Goal: Task Accomplishment & Management: Complete application form

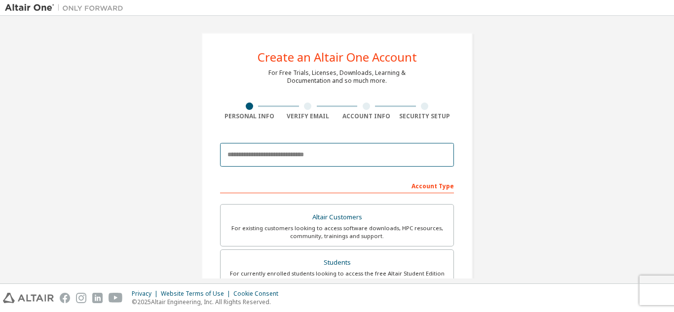
click at [303, 150] on input "email" at bounding box center [337, 155] width 234 height 24
click at [301, 150] on input "email" at bounding box center [337, 155] width 234 height 24
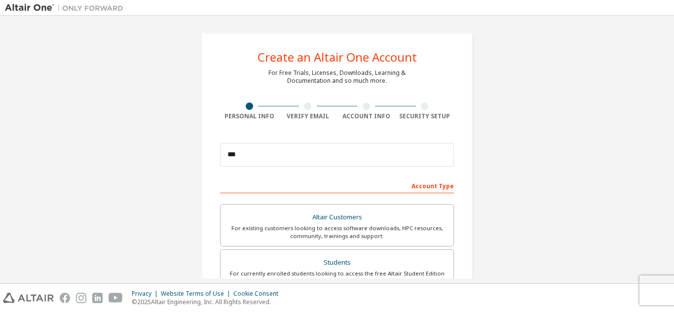
click at [539, 179] on div "Create an Altair One Account For Free Trials, Licenses, Downloads, Learning & D…" at bounding box center [337, 282] width 664 height 522
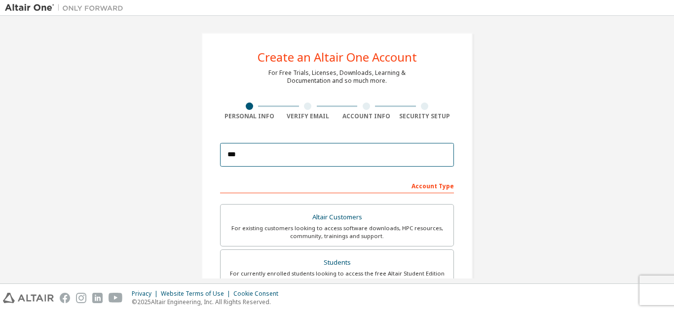
click at [377, 160] on input "***" at bounding box center [337, 155] width 234 height 24
type input "*"
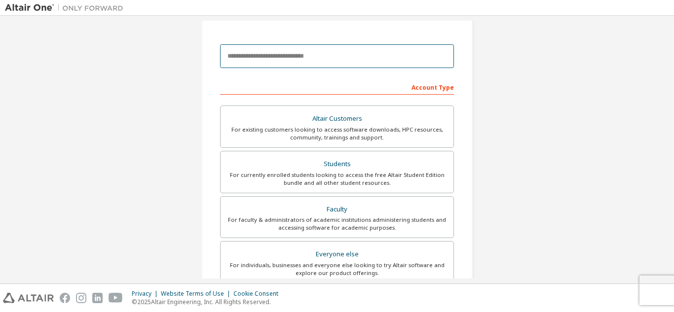
scroll to position [100, 0]
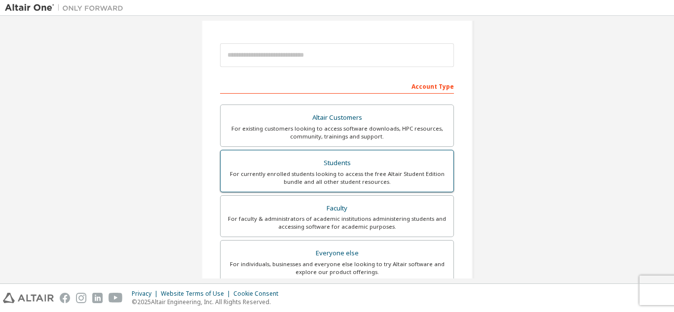
click at [378, 185] on div "For currently enrolled students looking to access the free Altair Student Editi…" at bounding box center [336, 178] width 221 height 16
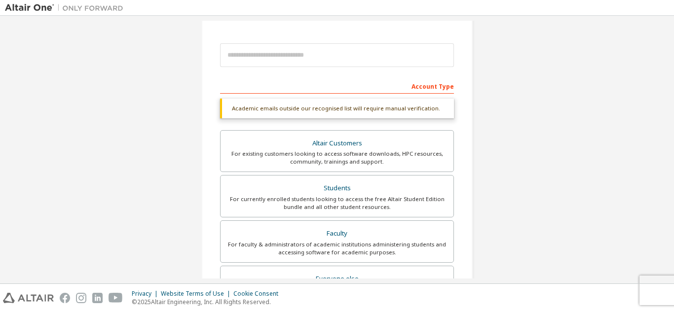
click at [667, 109] on div "Create an Altair One Account For Free Trials, Licenses, Downloads, Learning & D…" at bounding box center [337, 150] width 674 height 268
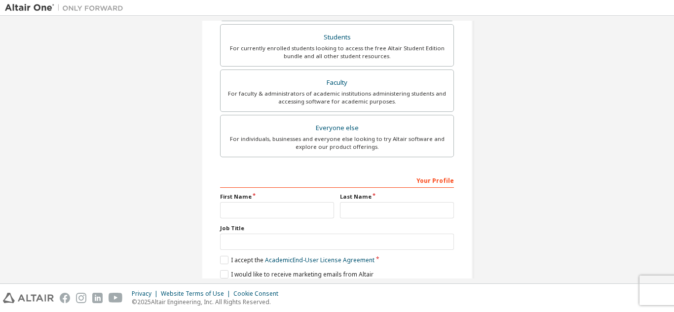
scroll to position [290, 0]
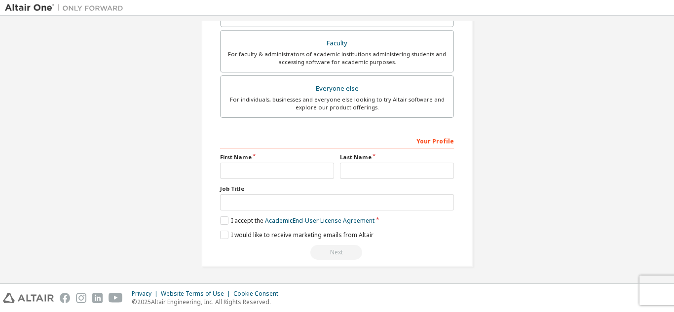
drag, startPoint x: 571, startPoint y: 167, endPoint x: 559, endPoint y: 203, distance: 37.4
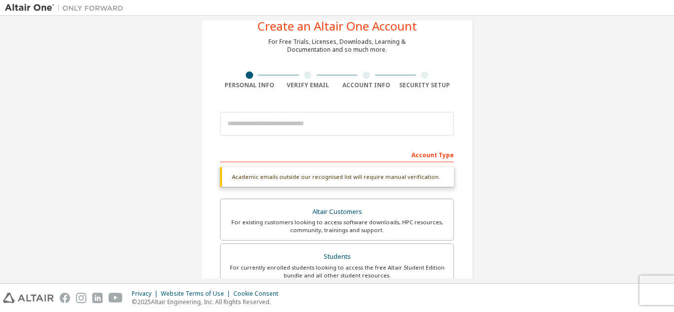
scroll to position [0, 0]
